Goal: Information Seeking & Learning: Check status

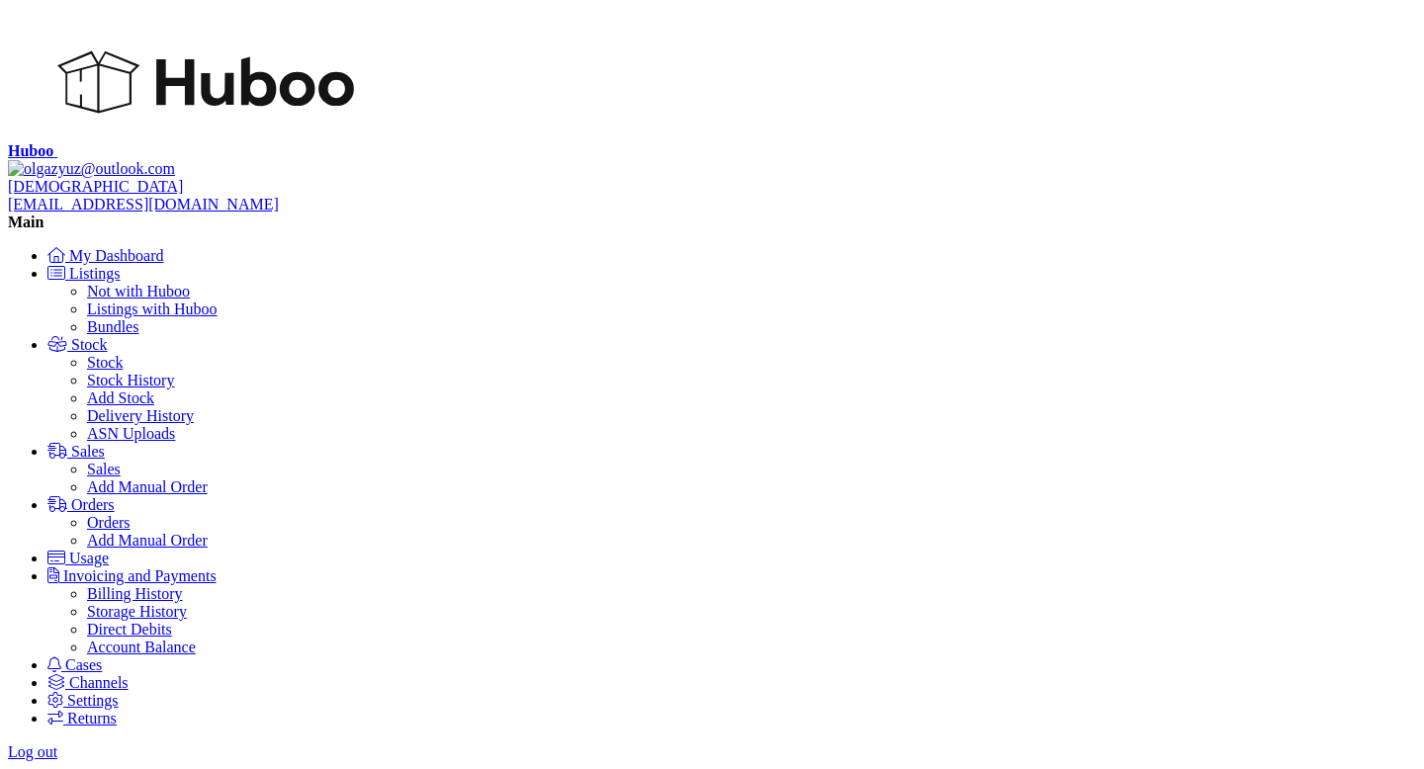
scroll to position [234, 0]
click at [105, 443] on span "Sales" at bounding box center [88, 451] width 34 height 17
click at [120, 461] on link "Sales" at bounding box center [104, 469] width 34 height 17
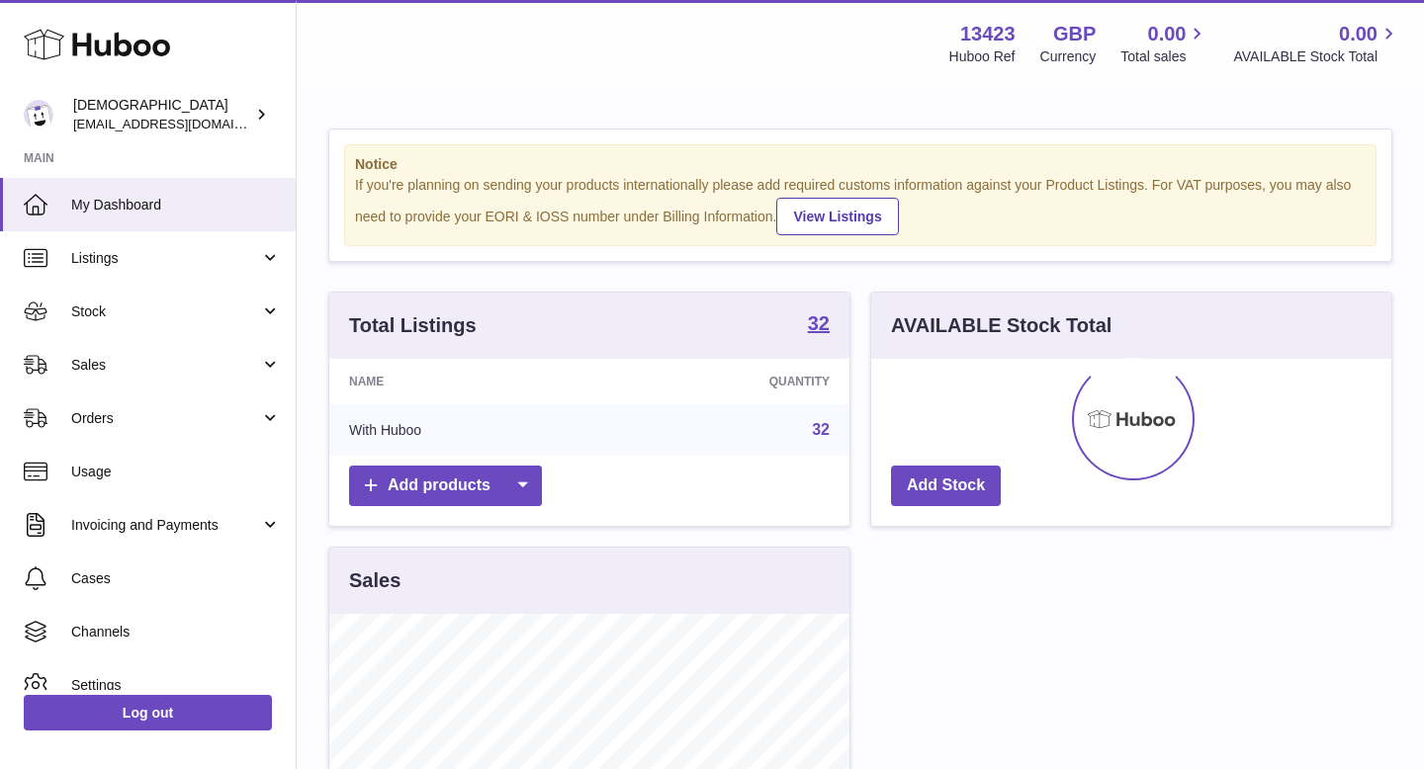
scroll to position [308, 520]
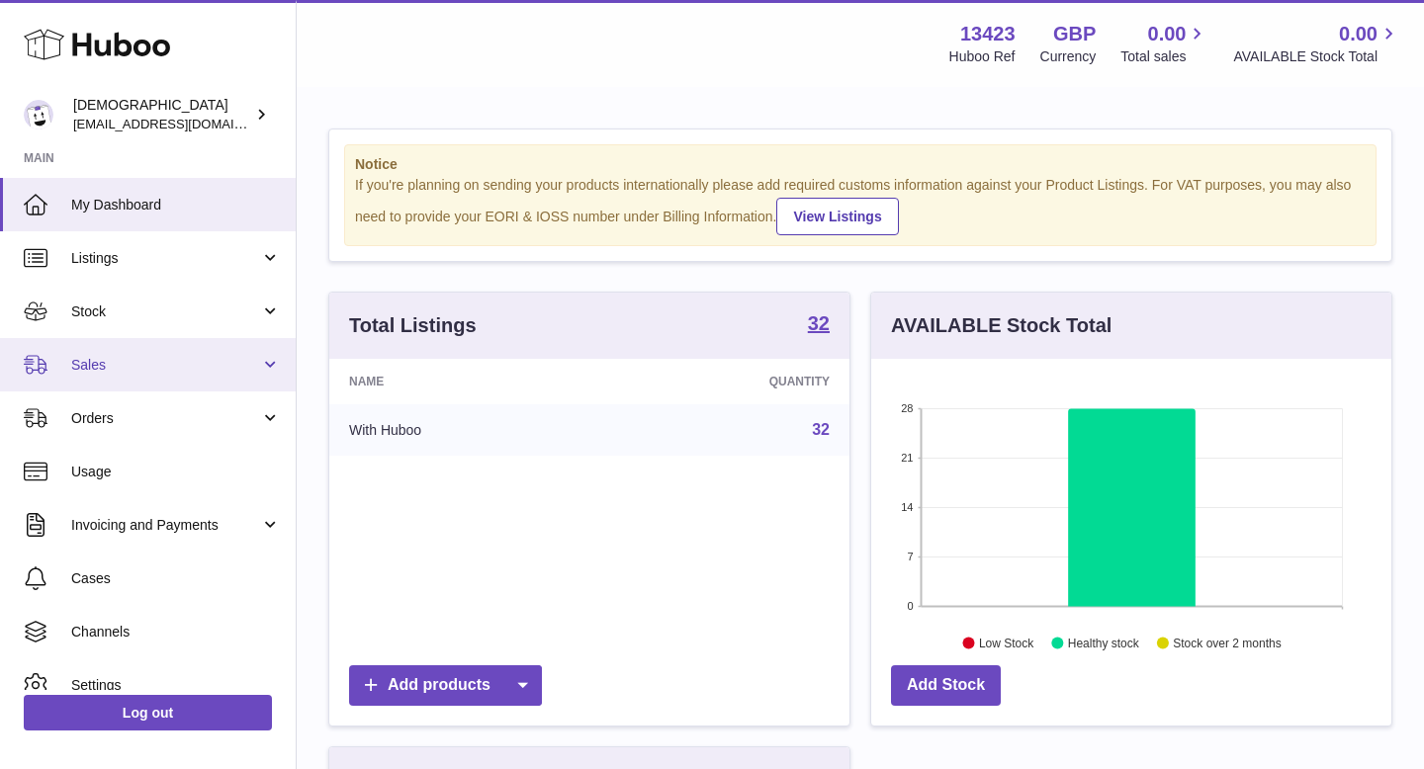
click at [131, 351] on link "Sales" at bounding box center [148, 364] width 296 height 53
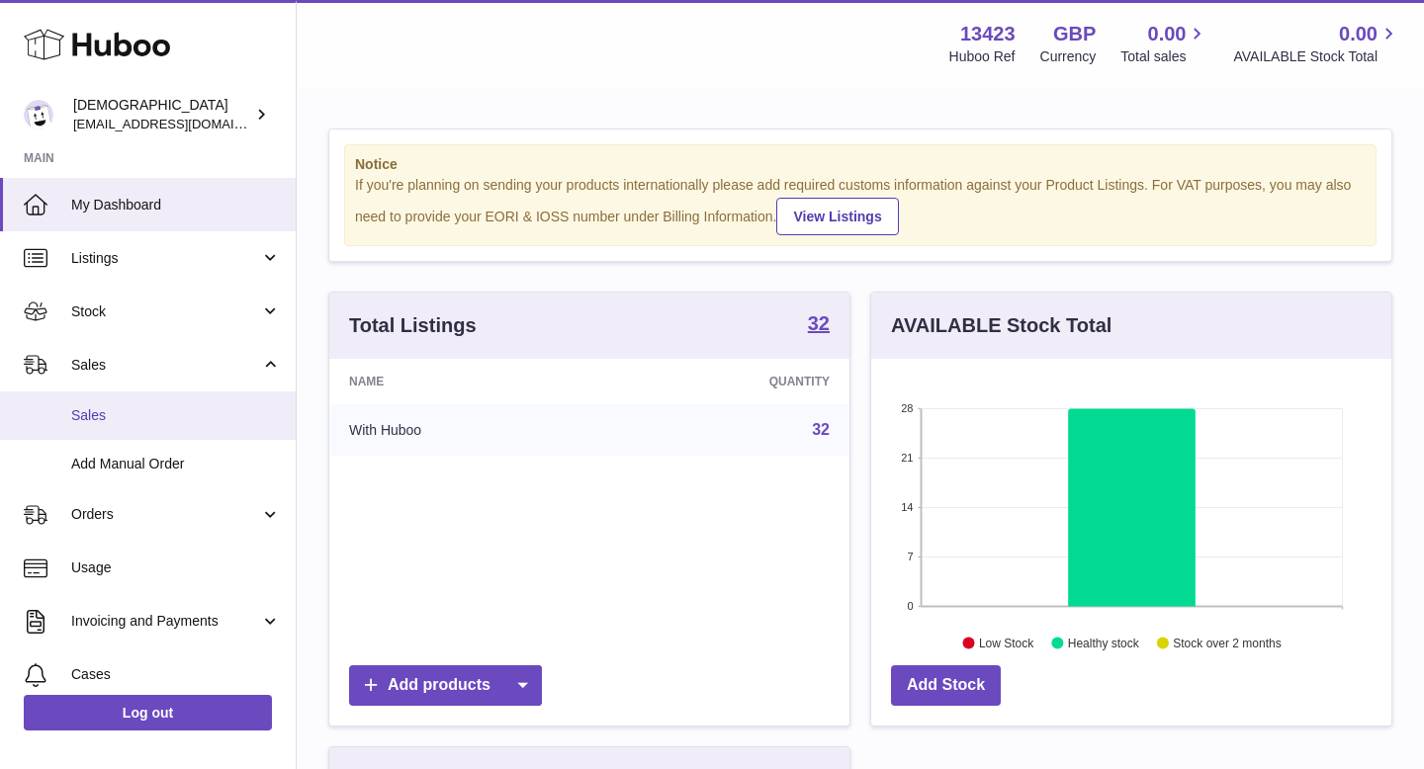
click at [132, 395] on link "Sales" at bounding box center [148, 415] width 296 height 48
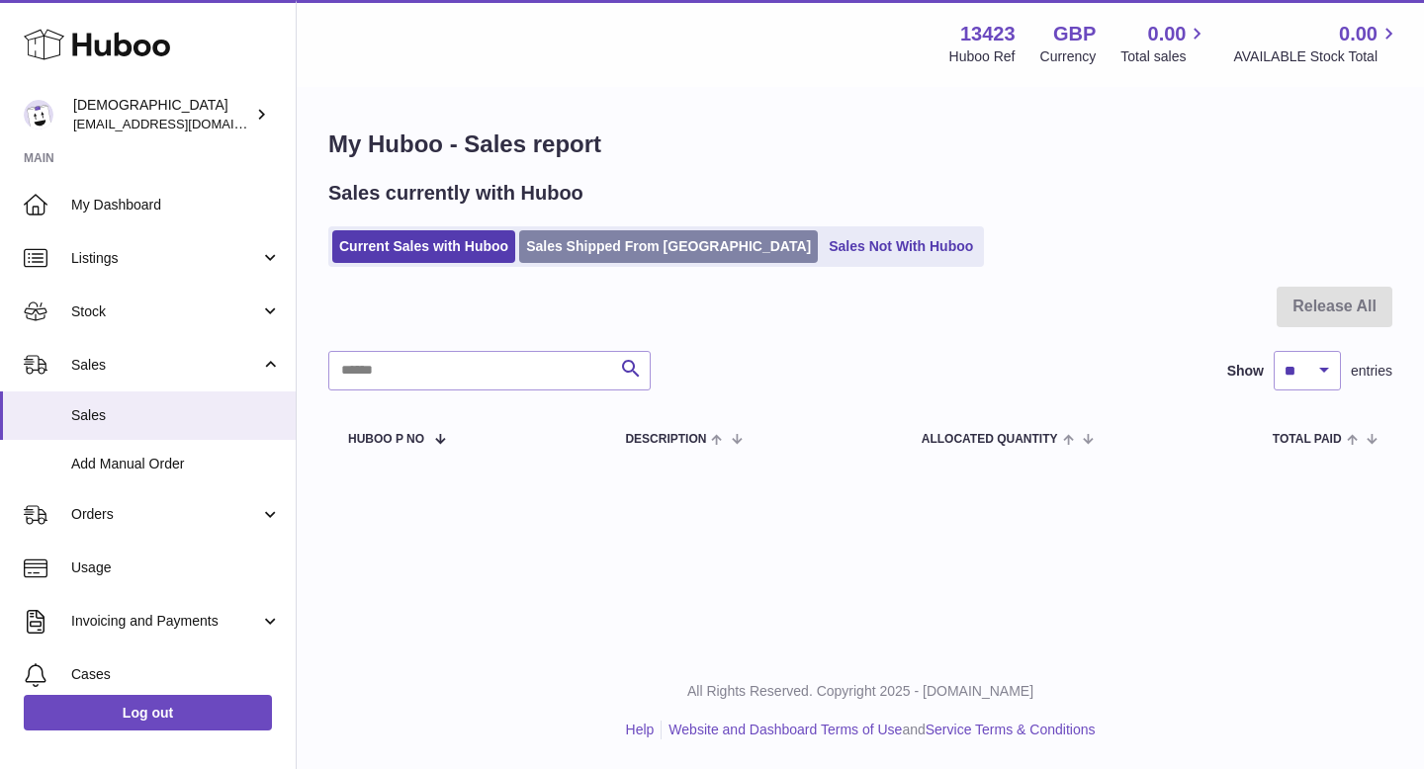
click at [562, 251] on link "Sales Shipped From Huboo" at bounding box center [668, 246] width 299 height 33
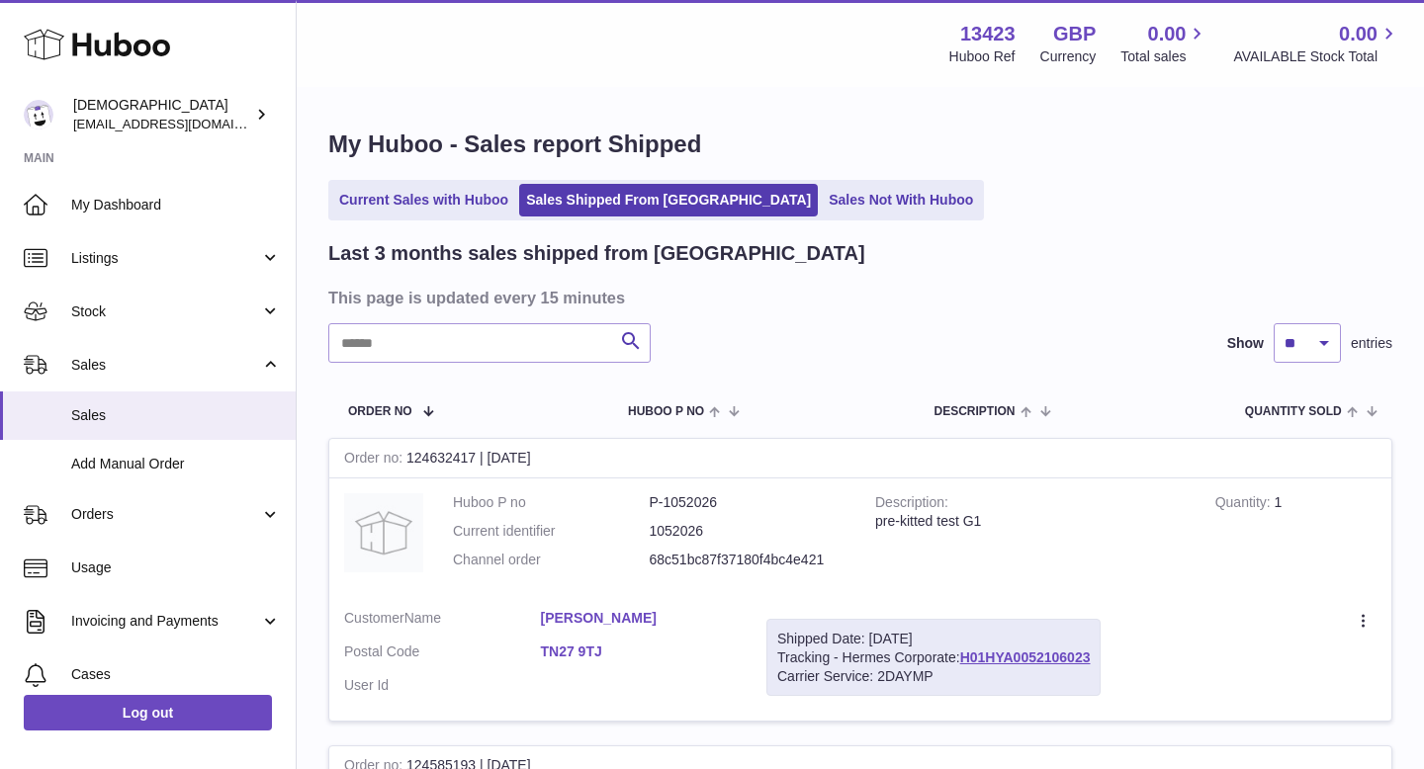
click at [600, 616] on link "Karen clayton" at bounding box center [639, 618] width 197 height 19
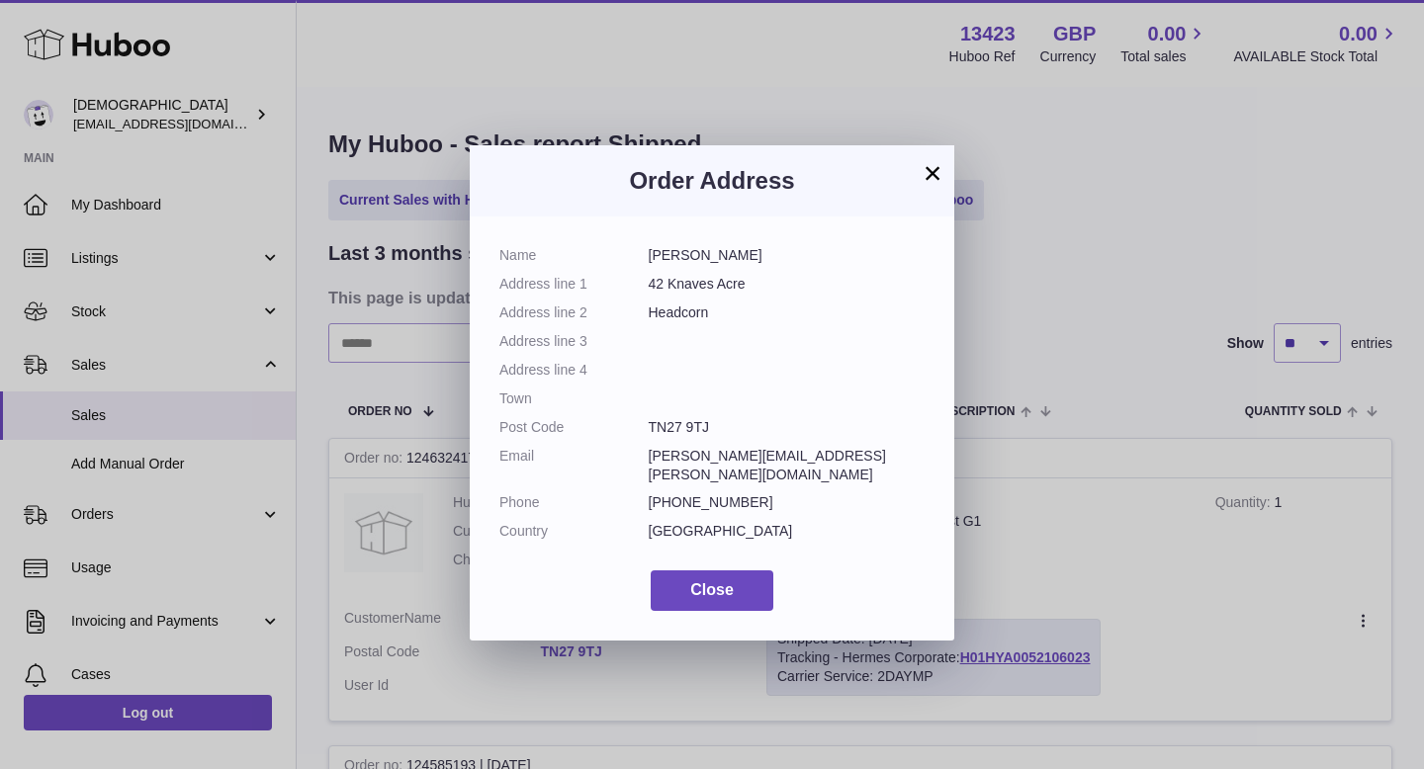
click at [927, 182] on button "×" at bounding box center [932, 173] width 24 height 24
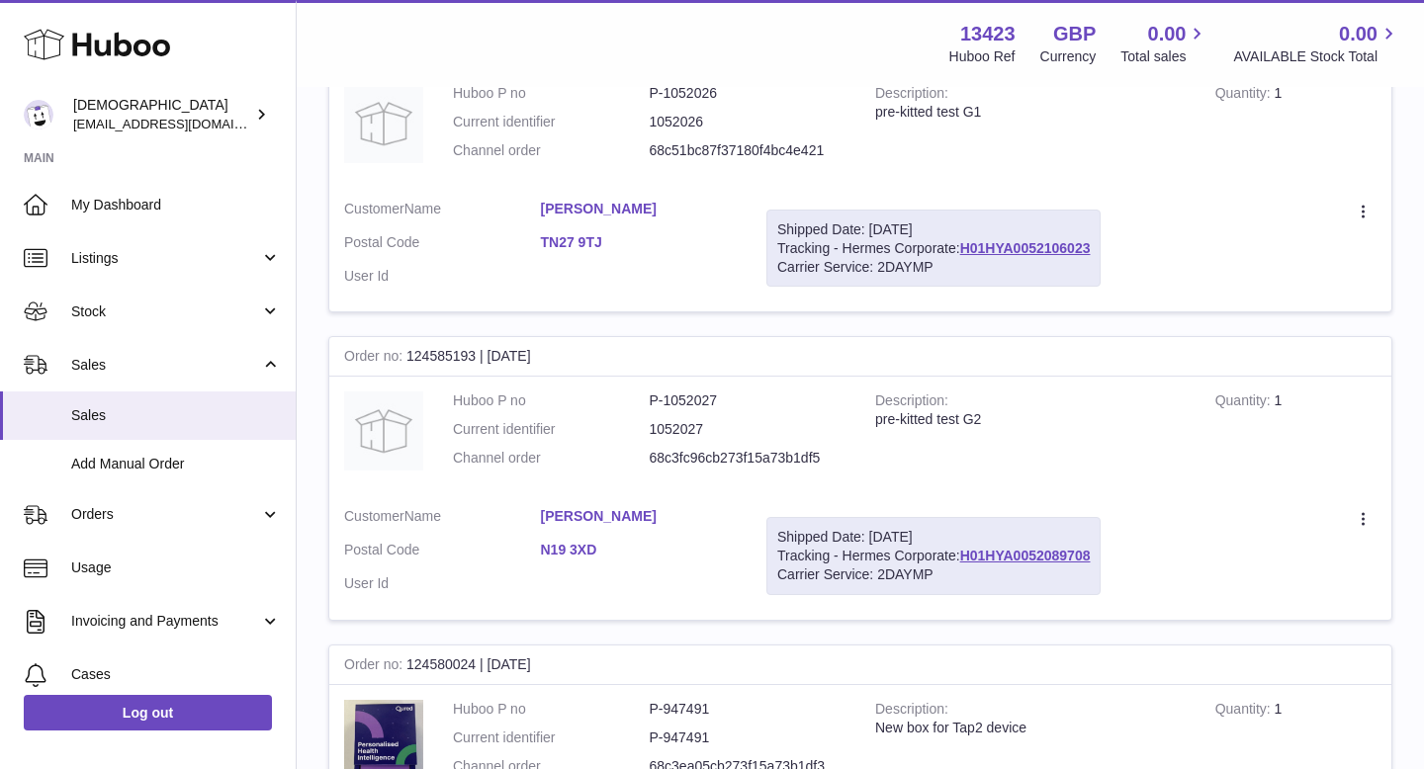
scroll to position [519, 0]
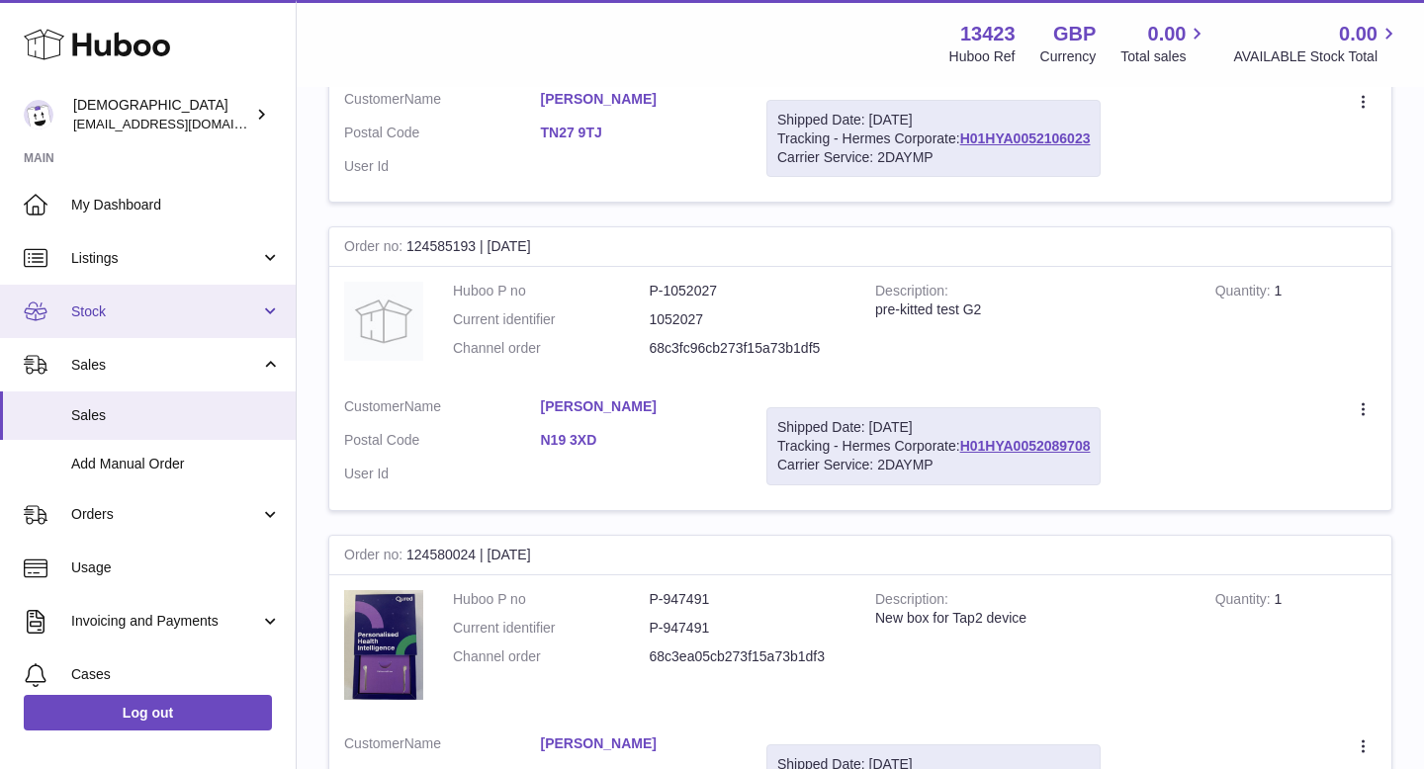
click at [102, 312] on span "Stock" at bounding box center [165, 311] width 189 height 19
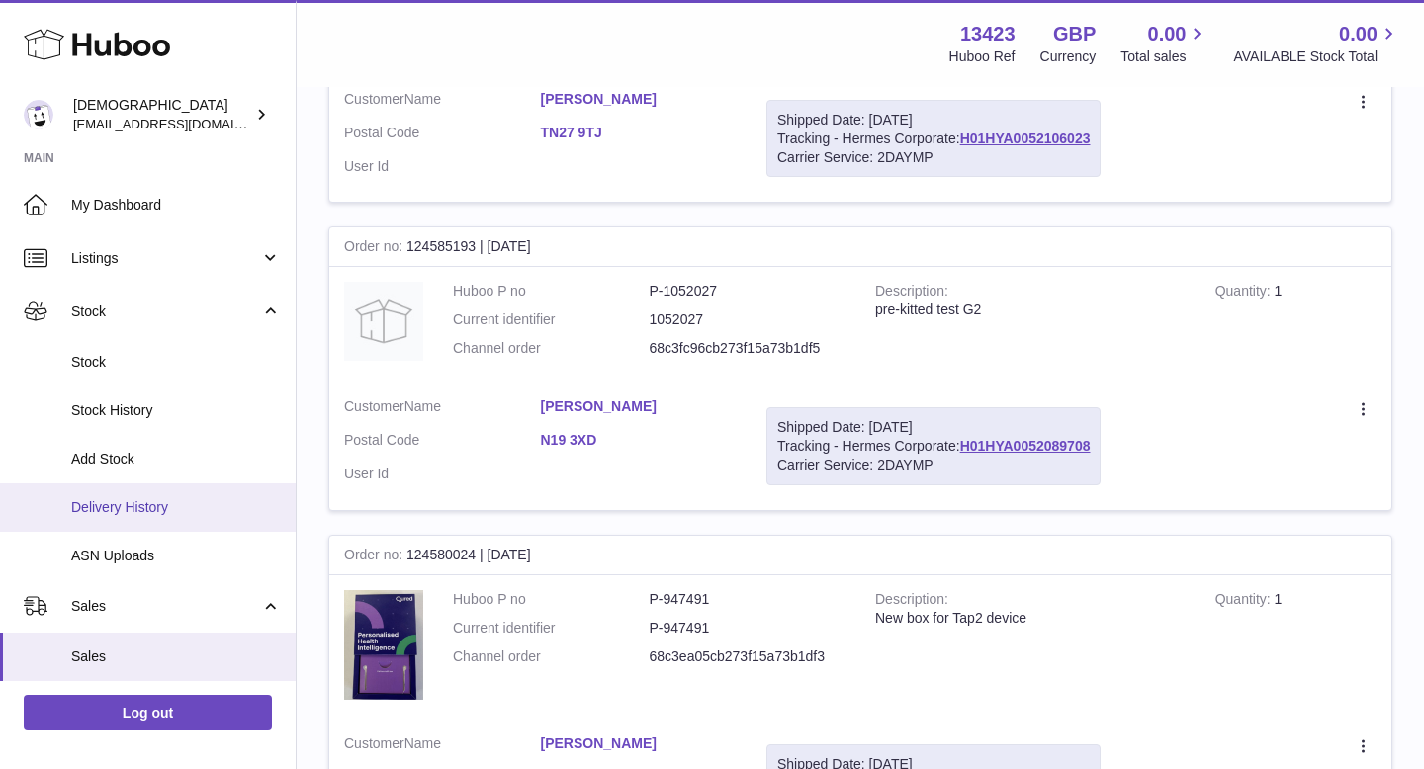
click at [129, 502] on span "Delivery History" at bounding box center [176, 507] width 210 height 19
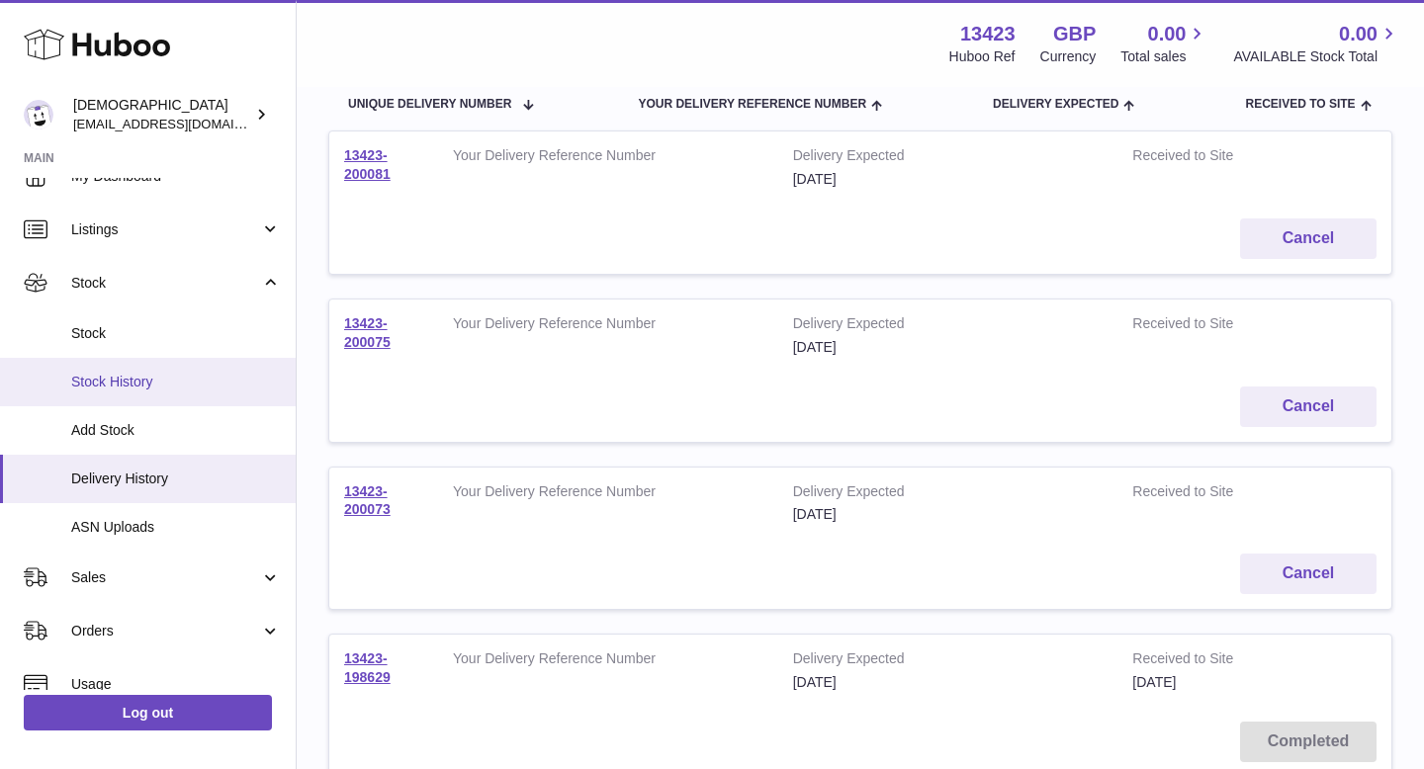
scroll to position [33, 0]
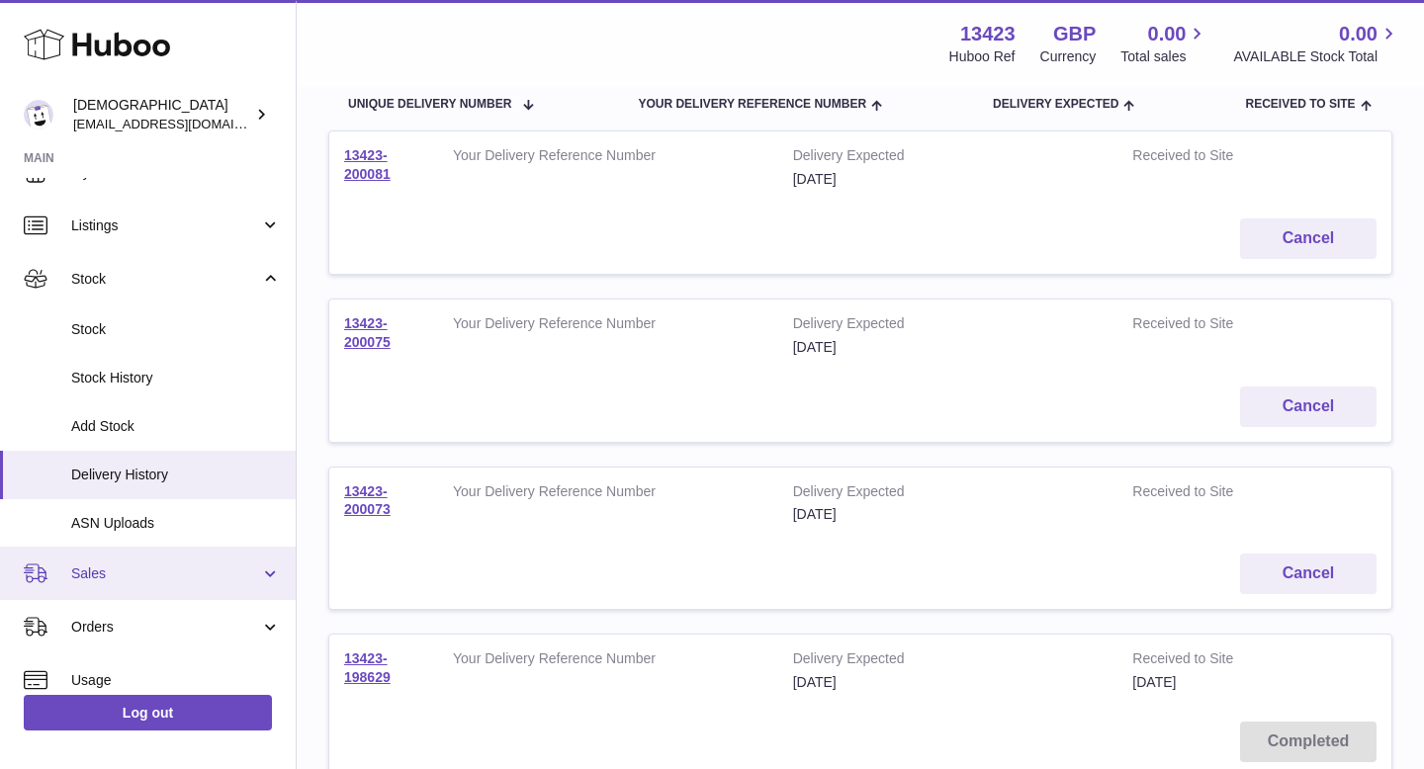
click at [116, 588] on link "Sales" at bounding box center [148, 573] width 296 height 53
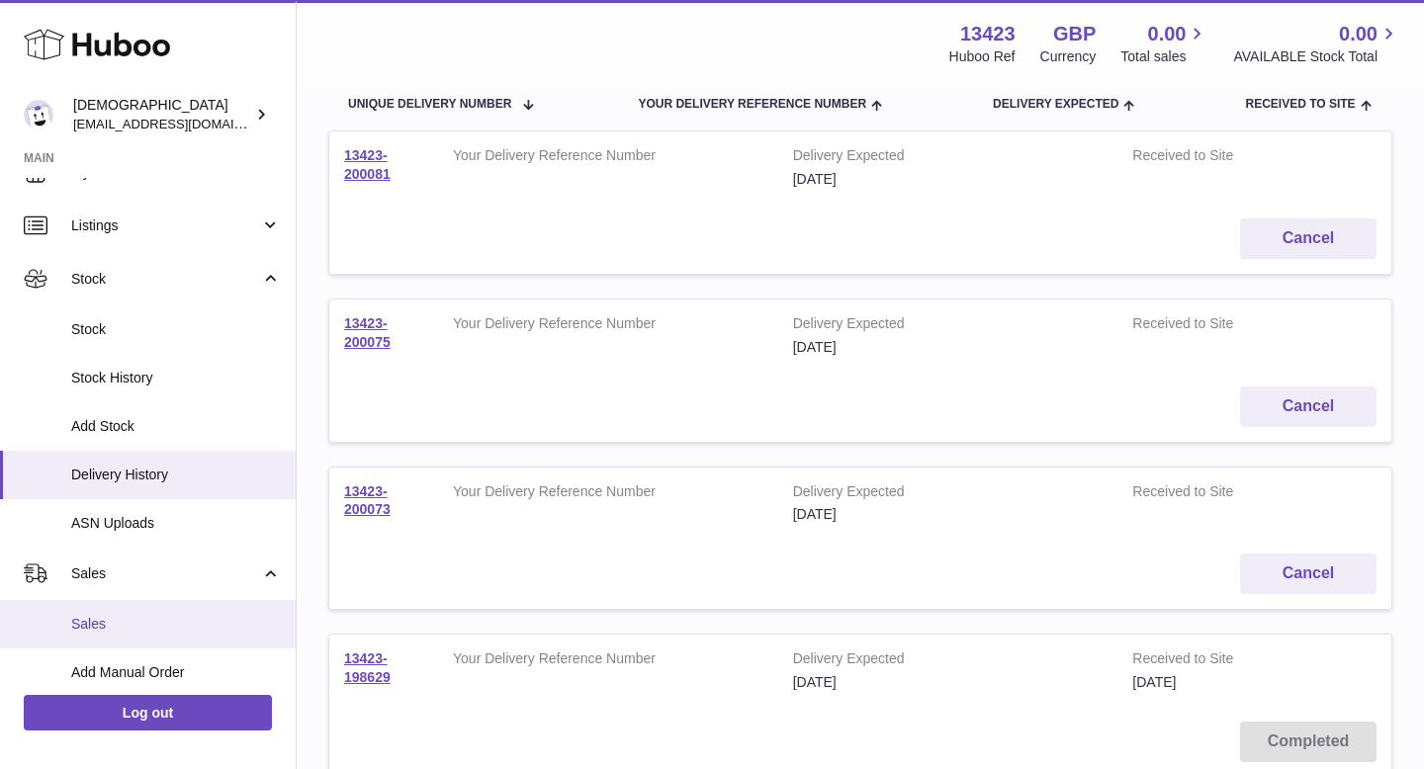
click at [115, 635] on link "Sales" at bounding box center [148, 624] width 296 height 48
